Goal: Use online tool/utility: Utilize a website feature to perform a specific function

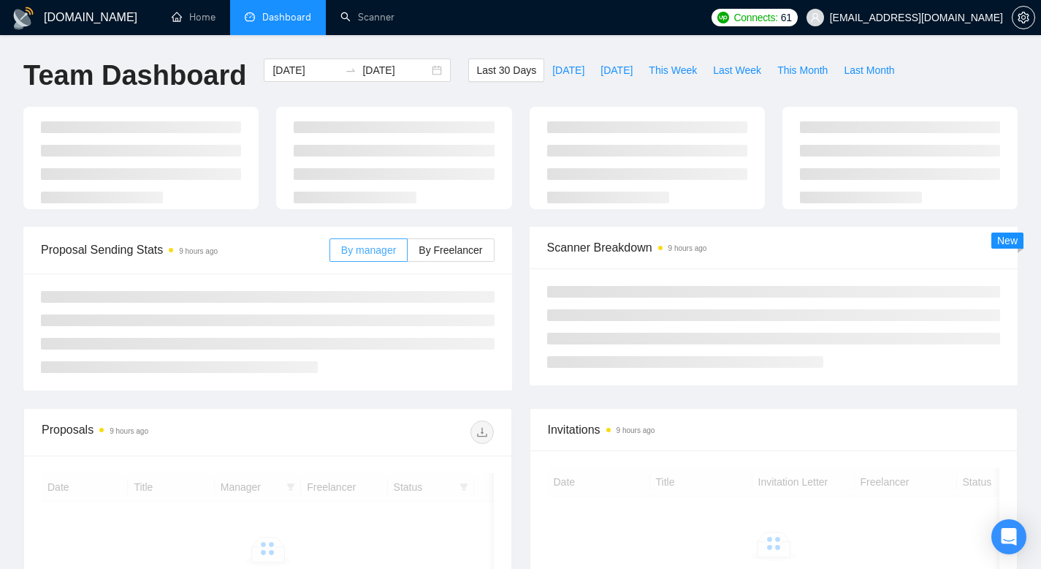
scroll to position [213, 0]
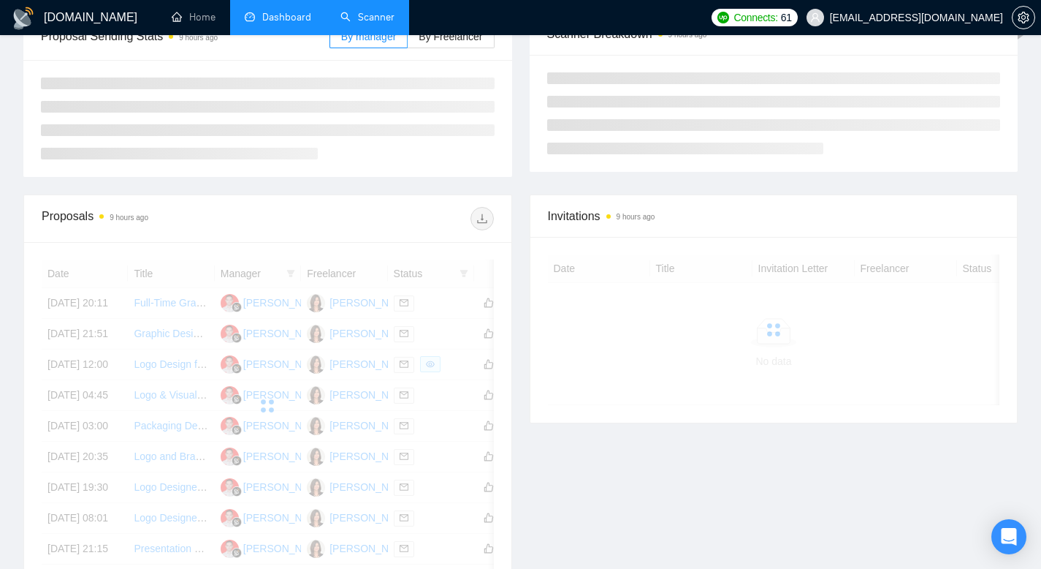
click at [379, 20] on link "Scanner" at bounding box center [368, 17] width 54 height 12
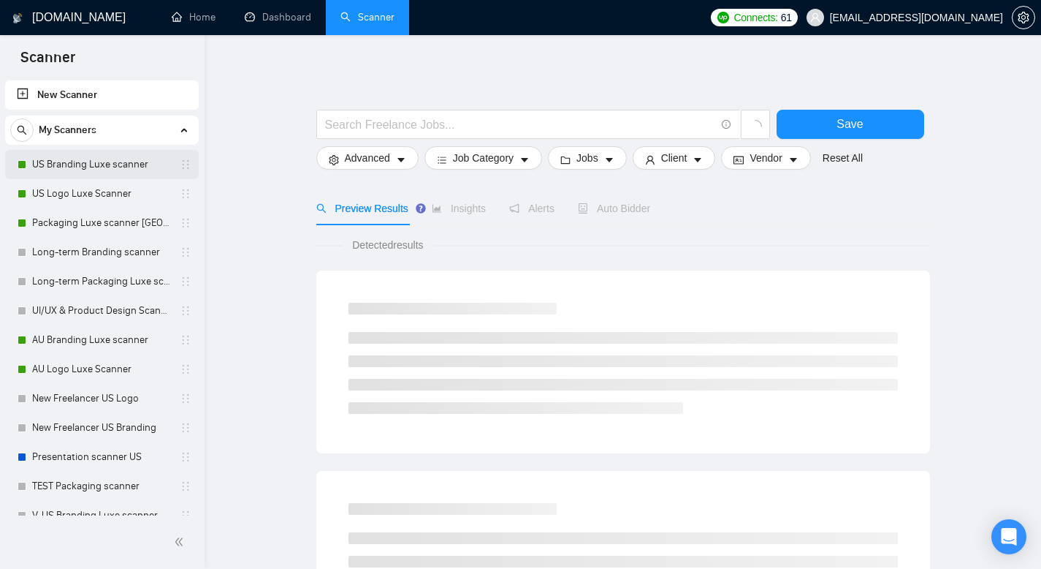
click at [117, 169] on link "US Branding Luxe scanner" at bounding box center [101, 164] width 139 height 29
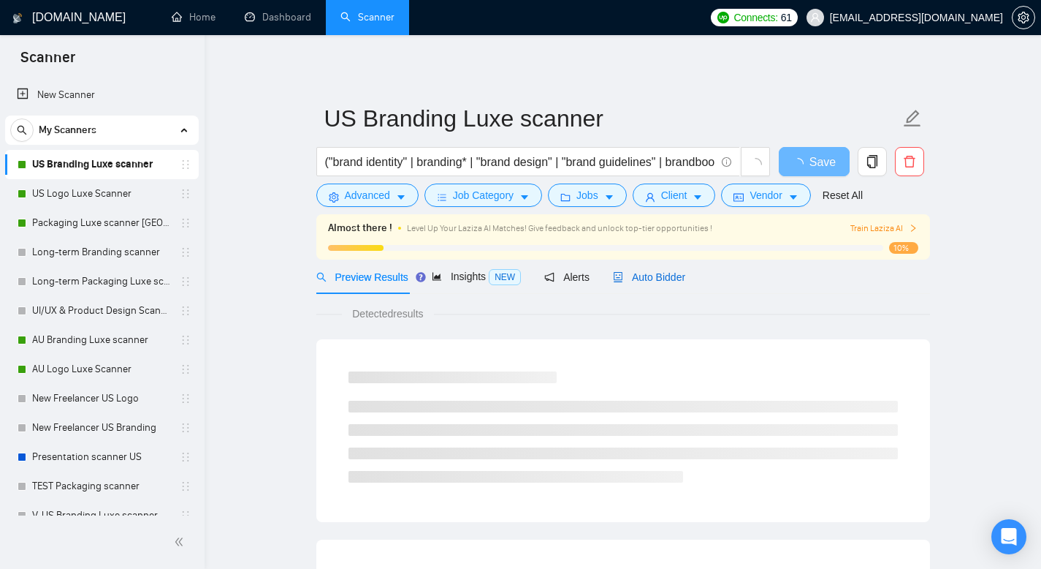
click at [681, 278] on span "Auto Bidder" at bounding box center [649, 277] width 72 height 12
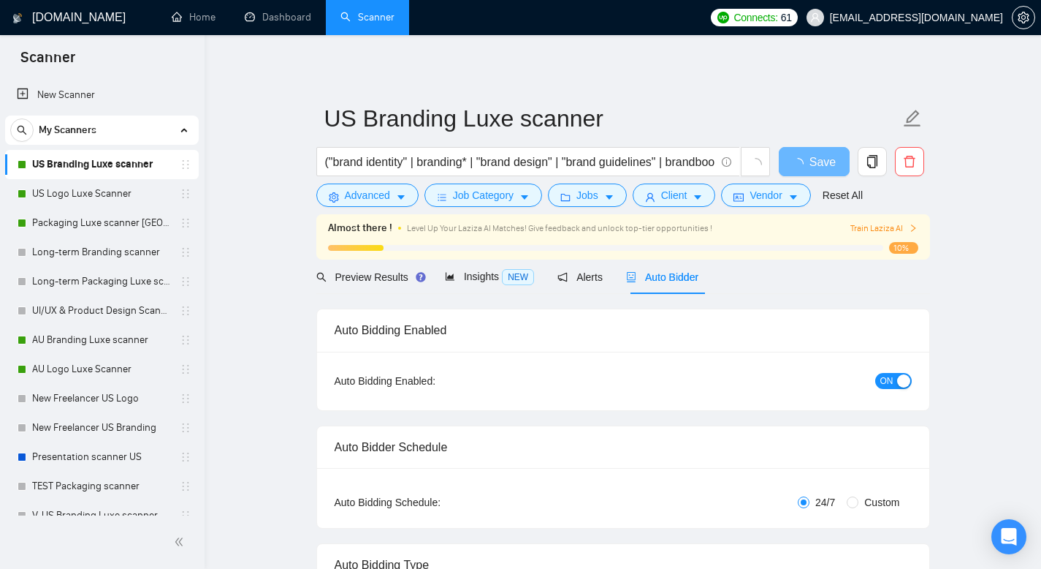
radio input "false"
radio input "true"
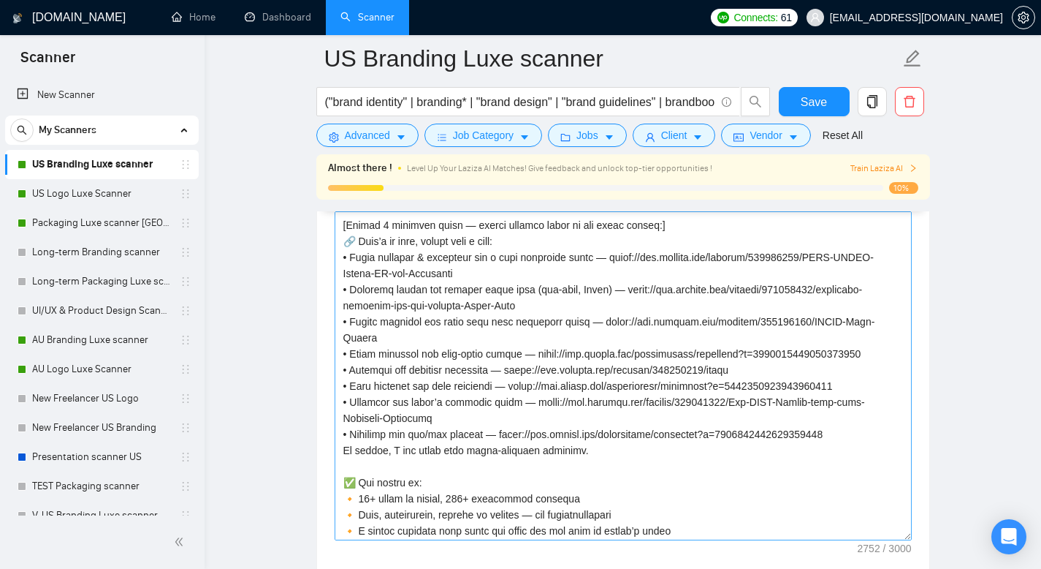
scroll to position [254, 0]
